Goal: Transaction & Acquisition: Purchase product/service

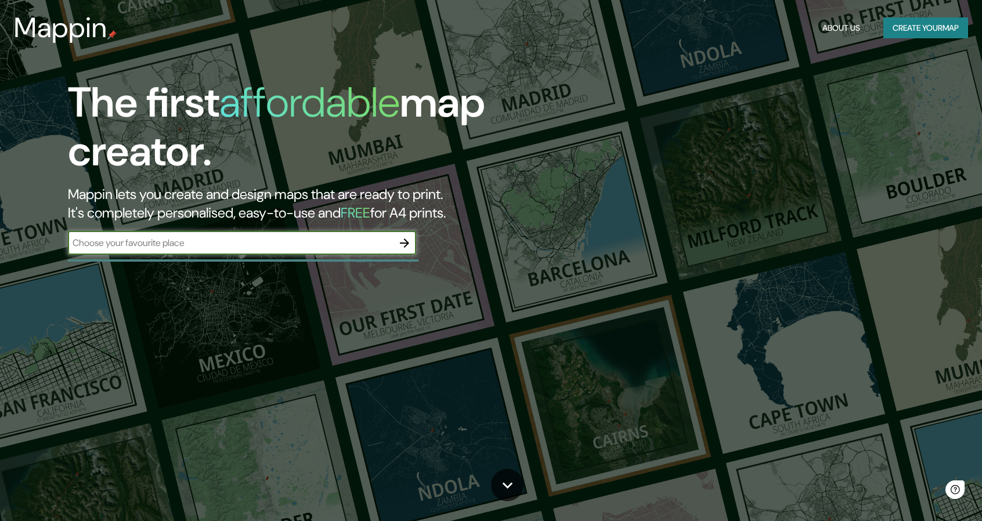
click at [307, 249] on input "text" at bounding box center [230, 242] width 325 height 13
type input "malaga"
click at [405, 247] on icon "button" at bounding box center [404, 243] width 14 height 14
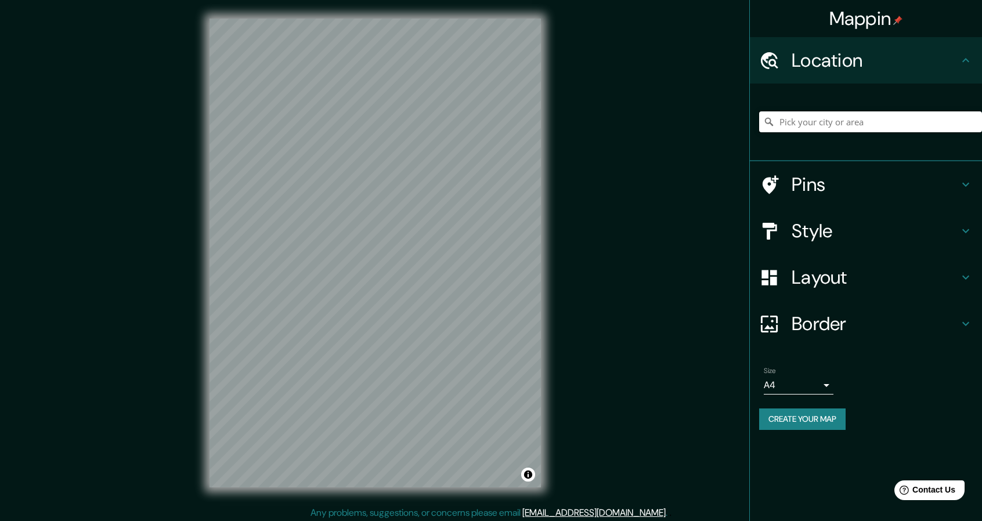
click at [821, 126] on input "Pick your city or area" at bounding box center [870, 121] width 223 height 21
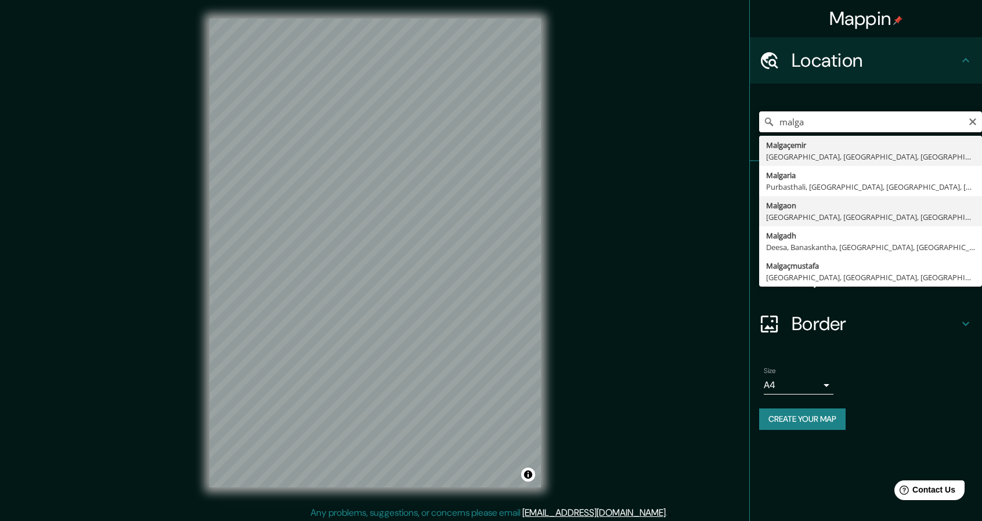
scroll to position [3, 0]
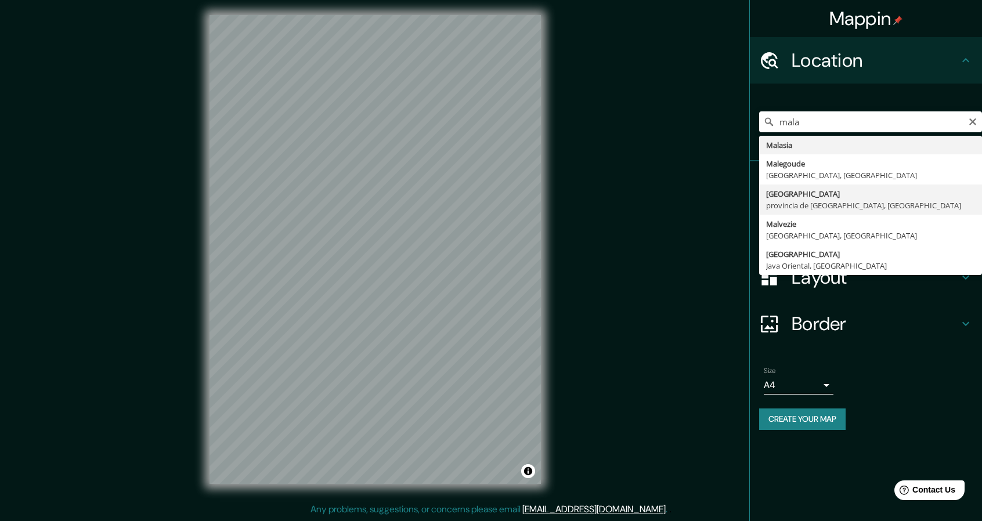
type input "[GEOGRAPHIC_DATA], [GEOGRAPHIC_DATA], [GEOGRAPHIC_DATA]"
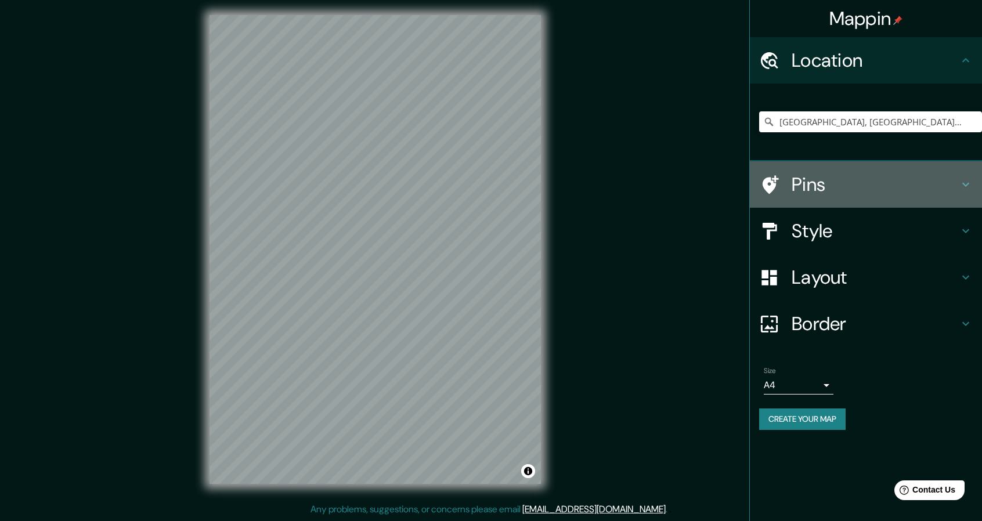
click at [842, 183] on h4 "Pins" at bounding box center [874, 184] width 167 height 23
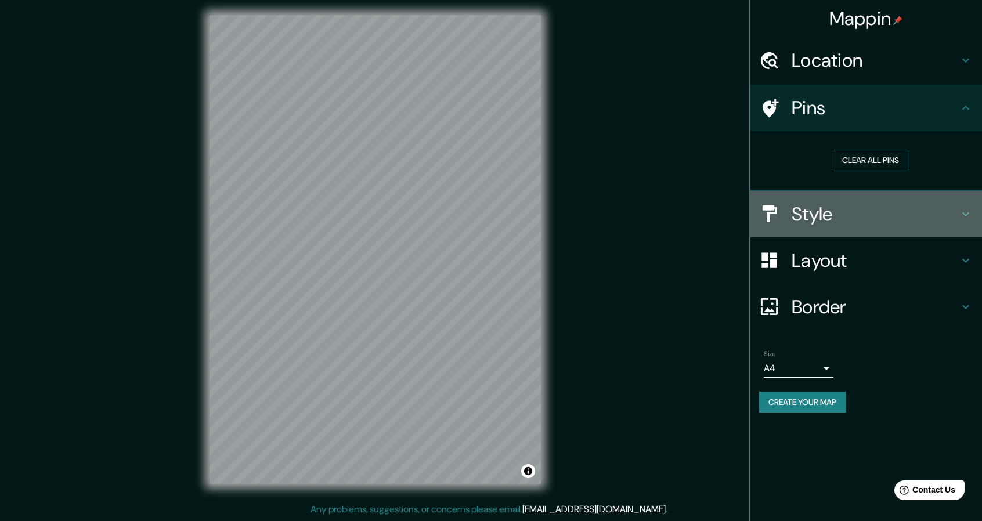
click at [846, 207] on h4 "Style" at bounding box center [874, 213] width 167 height 23
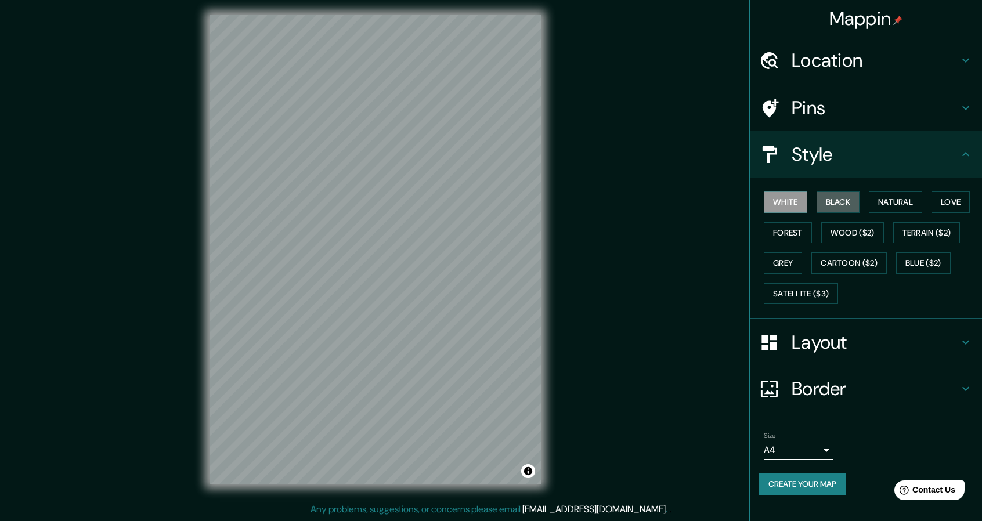
click at [846, 207] on button "Black" at bounding box center [838, 201] width 44 height 21
click at [889, 211] on button "Natural" at bounding box center [894, 201] width 53 height 21
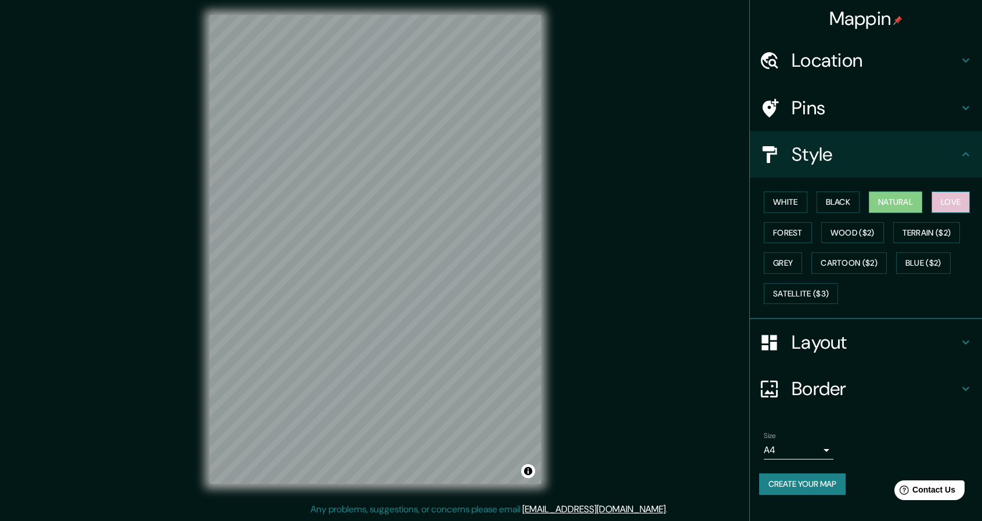
click at [940, 201] on button "Love" at bounding box center [950, 201] width 38 height 21
click at [798, 236] on button "Forest" at bounding box center [787, 232] width 48 height 21
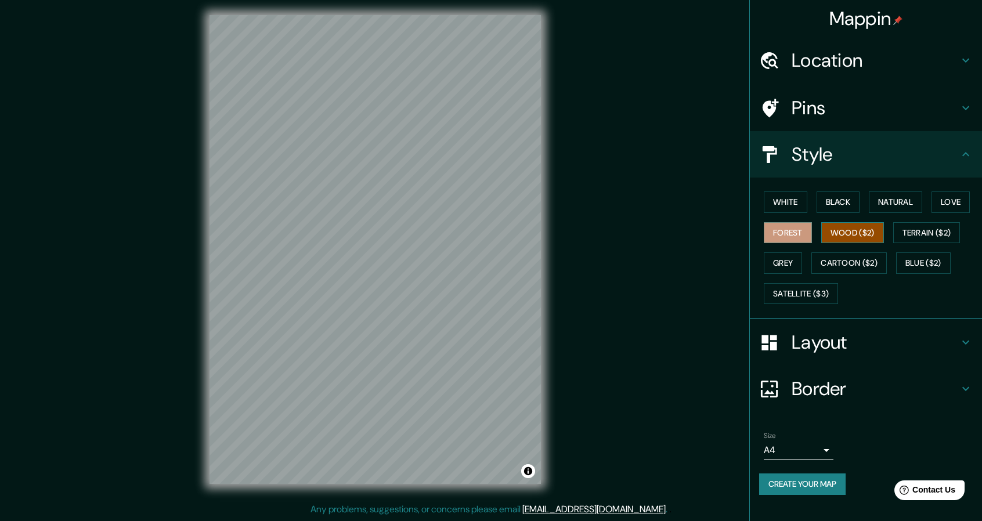
click at [841, 225] on button "Wood ($2)" at bounding box center [852, 232] width 63 height 21
click at [791, 259] on button "Grey" at bounding box center [782, 262] width 38 height 21
click at [799, 198] on button "White" at bounding box center [785, 201] width 44 height 21
click at [863, 332] on h4 "Layout" at bounding box center [874, 342] width 167 height 23
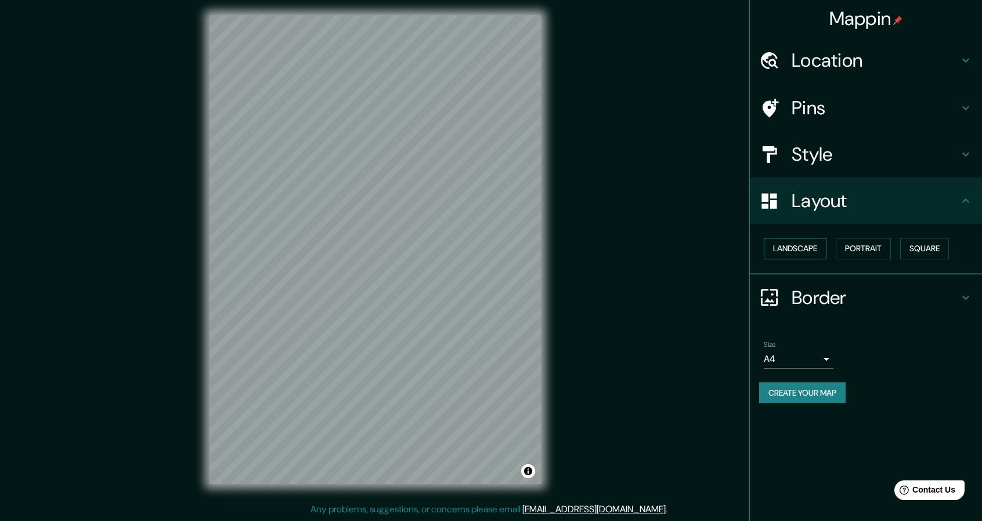
click at [824, 238] on button "Landscape" at bounding box center [794, 248] width 63 height 21
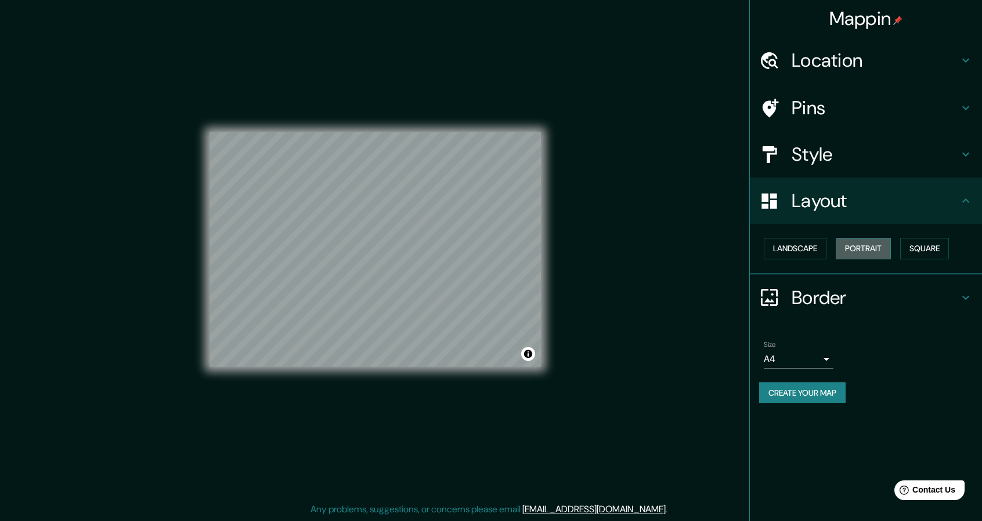
click at [846, 248] on button "Portrait" at bounding box center [862, 248] width 55 height 21
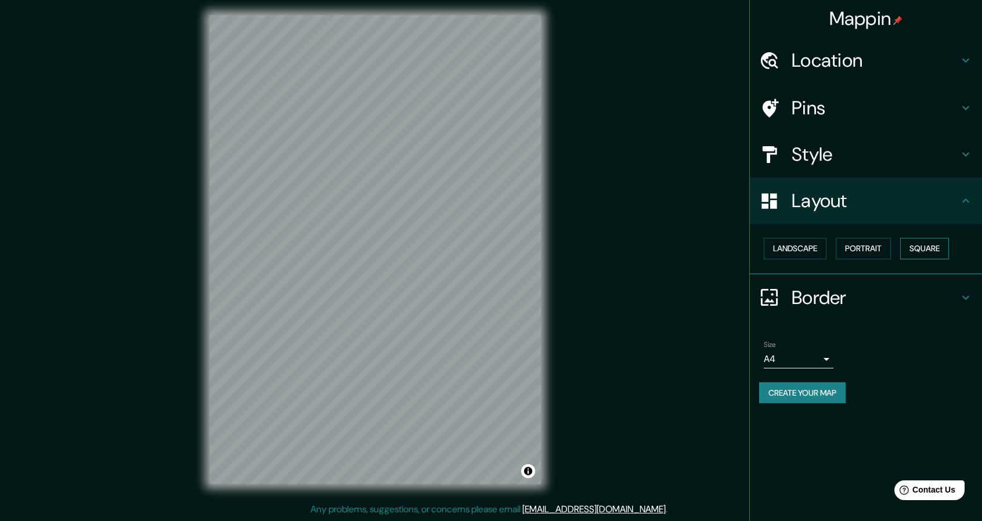
click at [903, 249] on button "Square" at bounding box center [924, 248] width 49 height 21
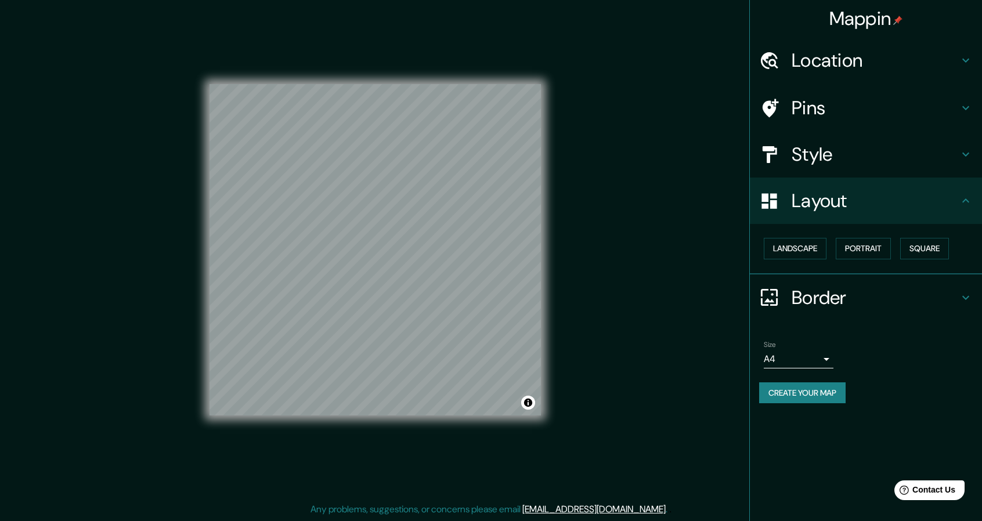
click at [848, 280] on div "Border" at bounding box center [866, 297] width 232 height 46
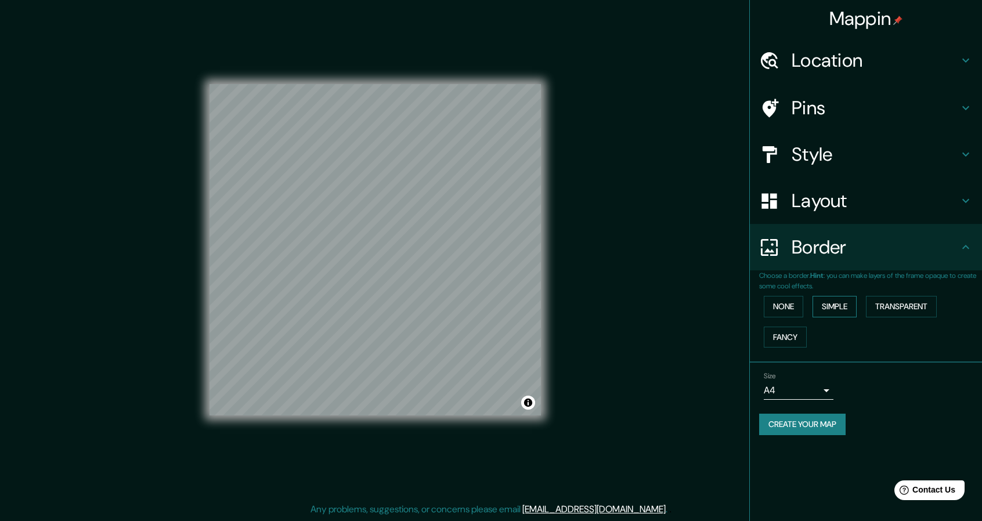
click at [841, 300] on button "Simple" at bounding box center [834, 306] width 44 height 21
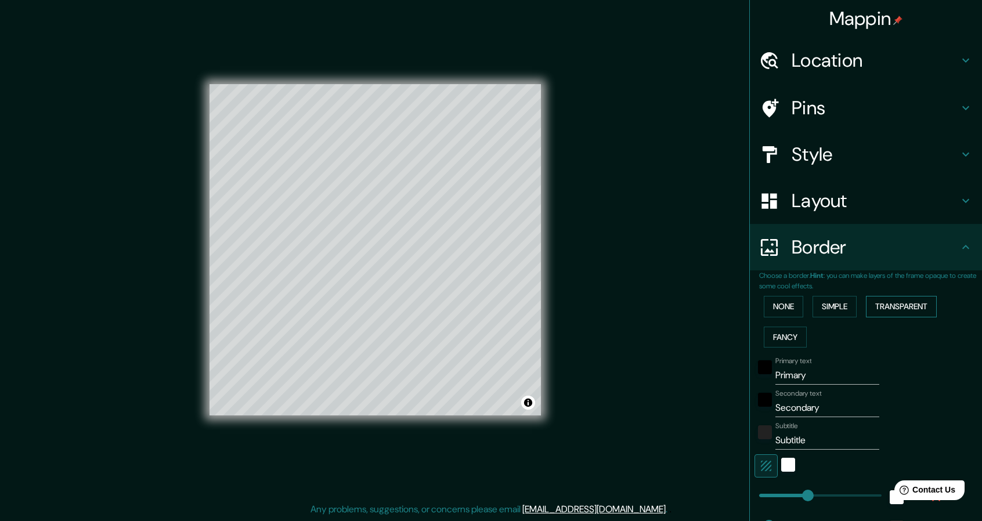
click at [867, 300] on button "Transparent" at bounding box center [901, 306] width 71 height 21
click at [792, 305] on button "None" at bounding box center [782, 306] width 39 height 21
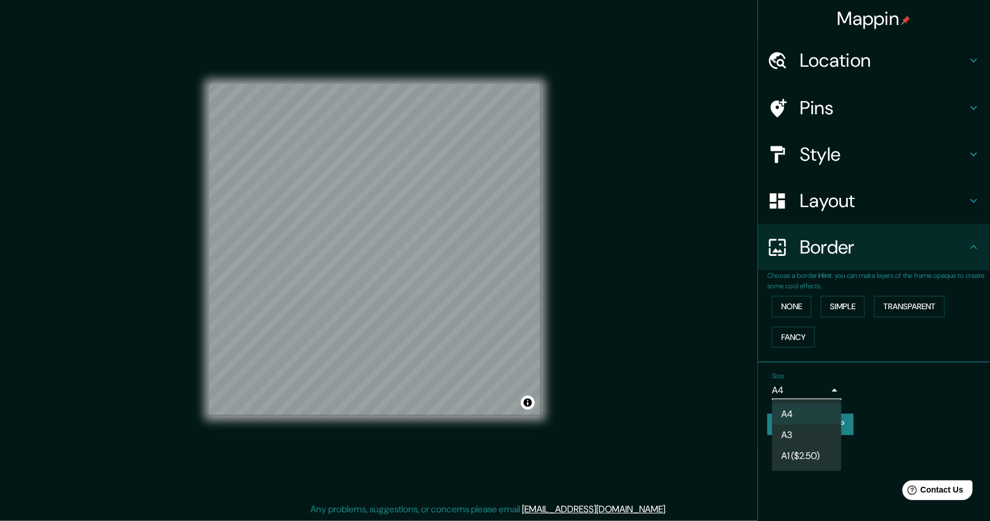
click at [795, 394] on body "Mappin Location [GEOGRAPHIC_DATA], [GEOGRAPHIC_DATA], [GEOGRAPHIC_DATA] Pins St…" at bounding box center [495, 257] width 990 height 521
click at [797, 430] on li "A3" at bounding box center [807, 435] width 70 height 21
type input "a4"
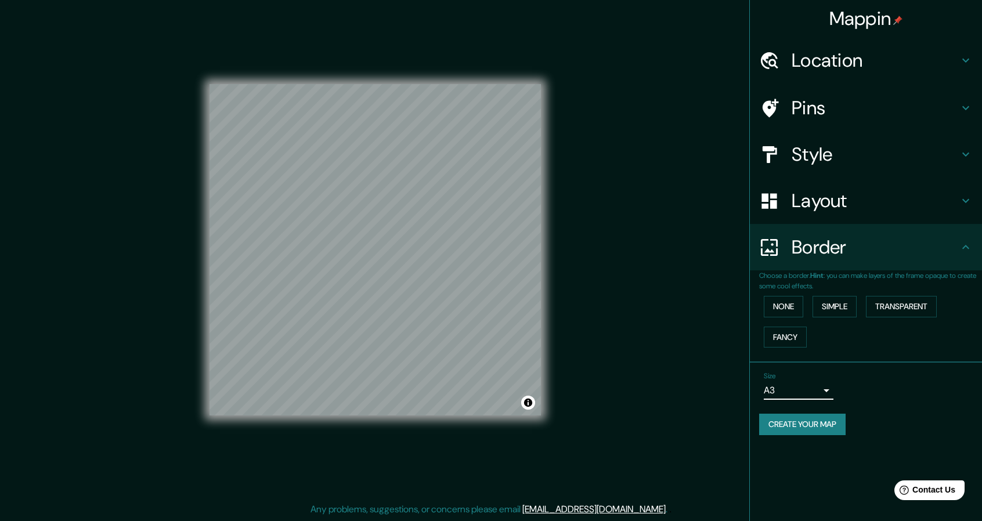
click at [859, 69] on h4 "Location" at bounding box center [874, 60] width 167 height 23
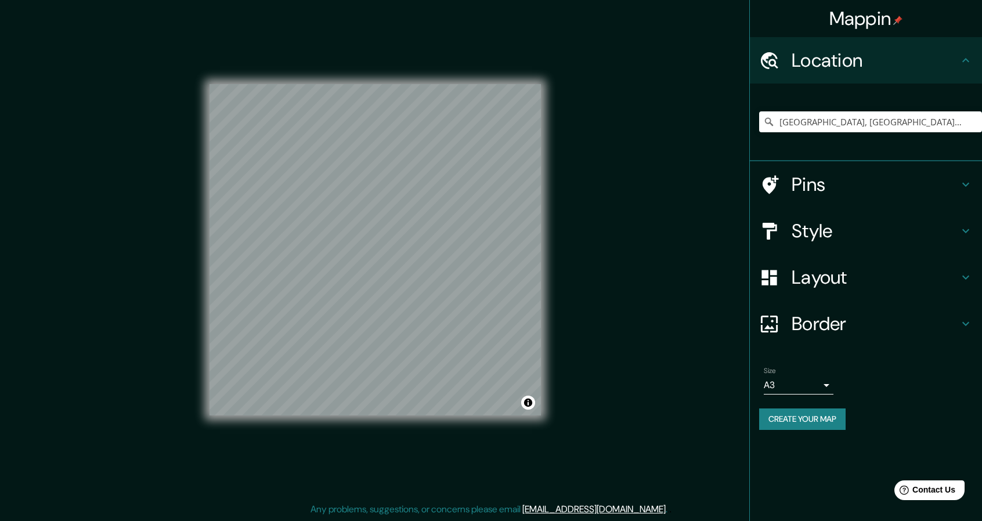
click at [859, 69] on h4 "Location" at bounding box center [874, 60] width 167 height 23
click at [793, 416] on button "Create your map" at bounding box center [802, 418] width 86 height 21
click at [825, 224] on h4 "Style" at bounding box center [874, 230] width 167 height 23
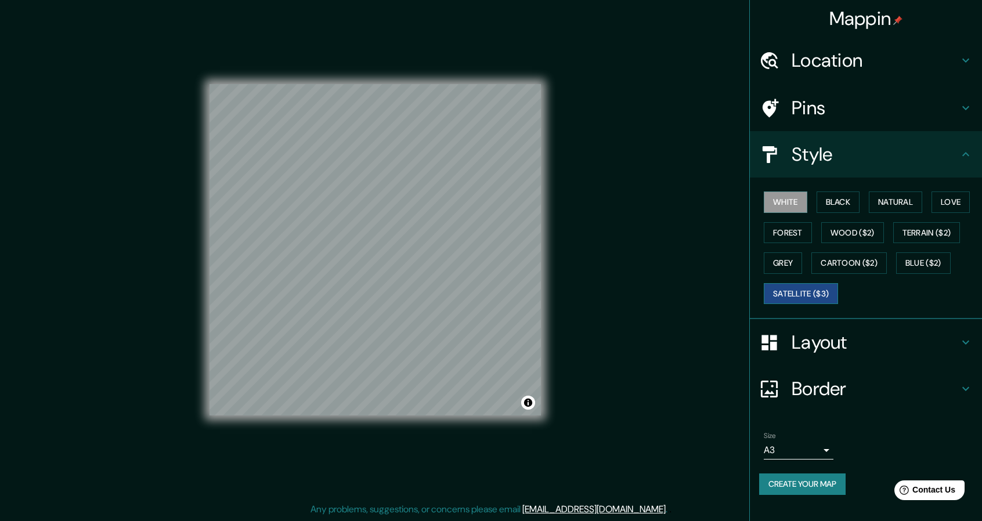
click at [838, 292] on button "Satellite ($3)" at bounding box center [800, 293] width 74 height 21
click at [856, 269] on button "Cartoon ($2)" at bounding box center [848, 262] width 75 height 21
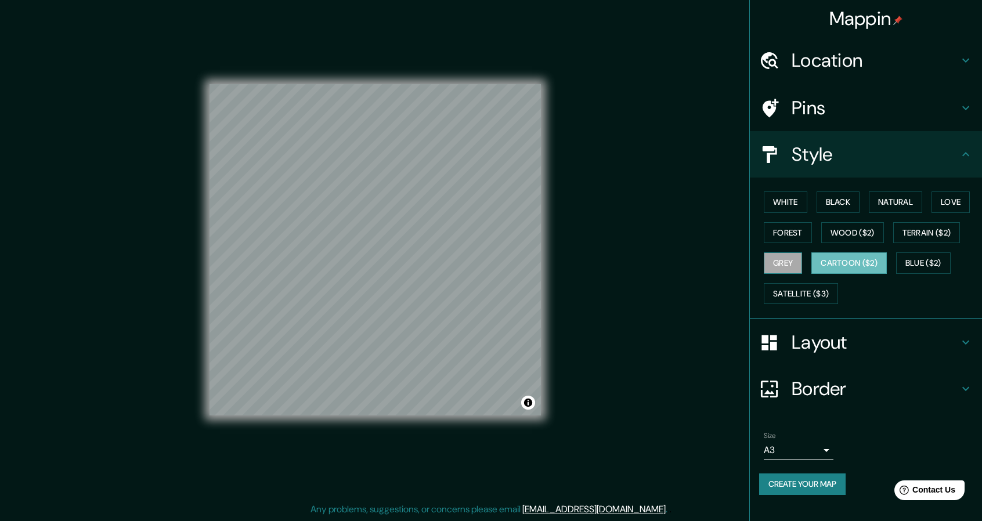
click at [779, 265] on button "Grey" at bounding box center [782, 262] width 38 height 21
click at [852, 252] on button "Cartoon ($2)" at bounding box center [848, 262] width 75 height 21
click at [784, 262] on button "Grey" at bounding box center [782, 262] width 38 height 21
click at [908, 266] on button "Blue ($2)" at bounding box center [923, 262] width 55 height 21
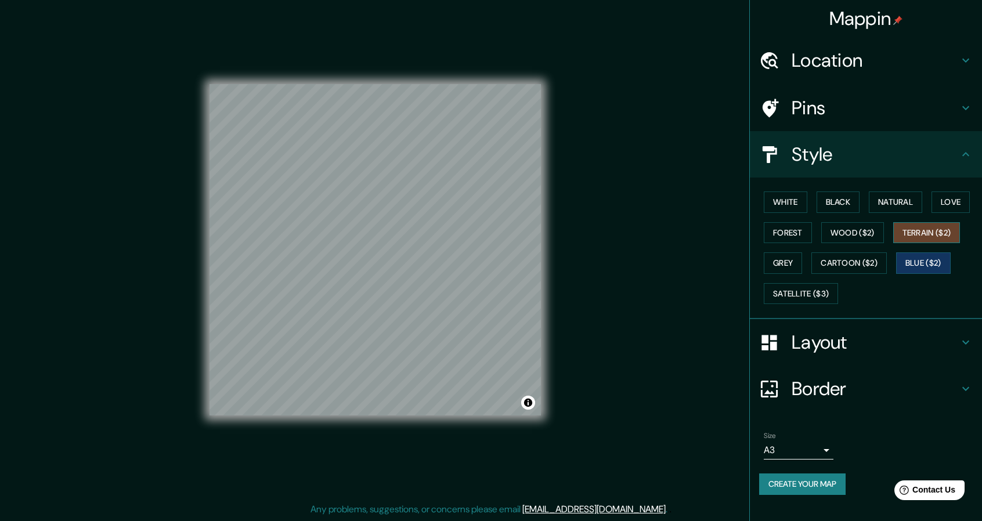
click at [918, 237] on button "Terrain ($2)" at bounding box center [926, 232] width 67 height 21
click at [818, 293] on button "Satellite ($3)" at bounding box center [800, 293] width 74 height 21
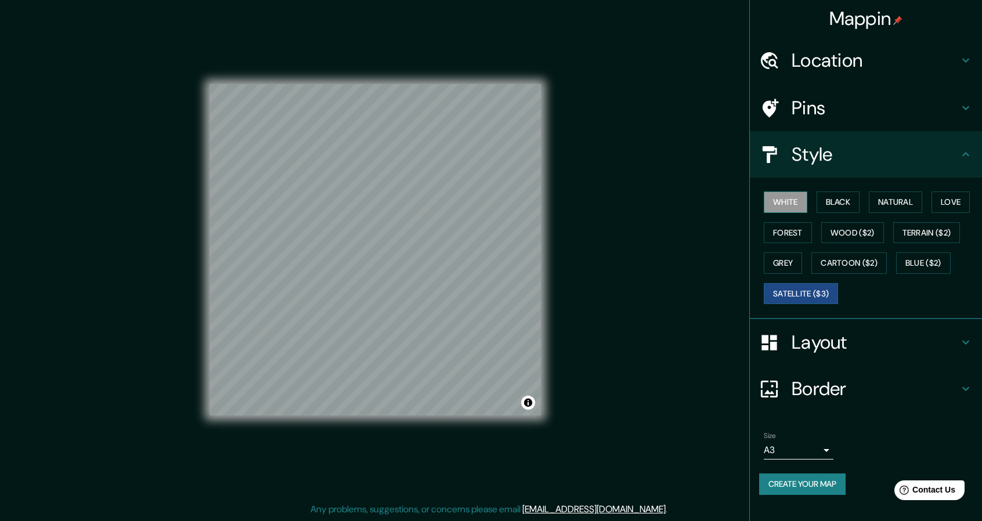
click at [797, 212] on button "White" at bounding box center [785, 201] width 44 height 21
